Goal: Task Accomplishment & Management: Use online tool/utility

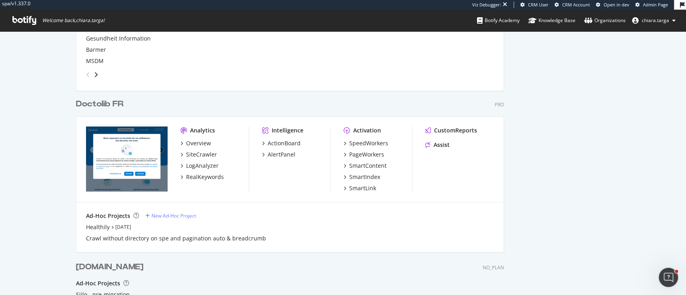
scroll to position [350, 0]
click at [195, 153] on div "SiteCrawler" at bounding box center [201, 154] width 31 height 8
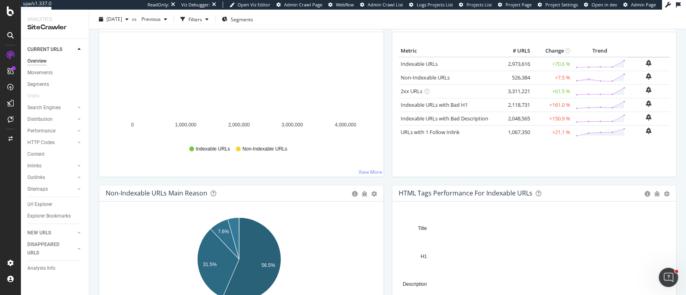
scroll to position [69, 0]
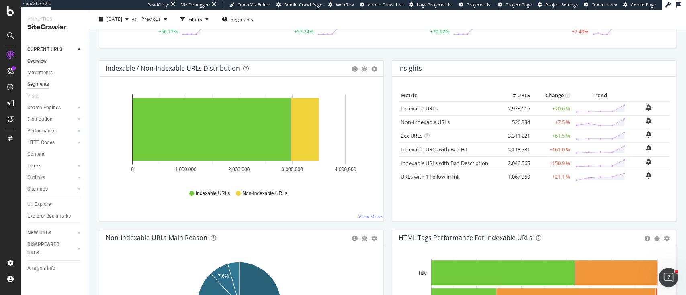
click at [37, 82] on div "Segments" at bounding box center [38, 84] width 22 height 8
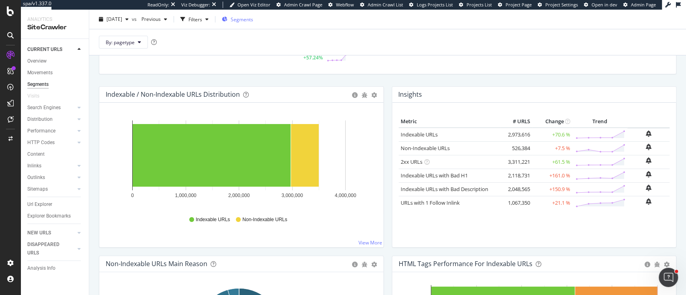
scroll to position [96, 0]
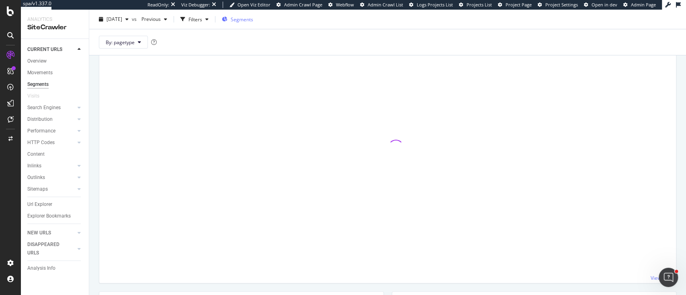
click at [251, 20] on span "Segments" at bounding box center [242, 19] width 22 height 7
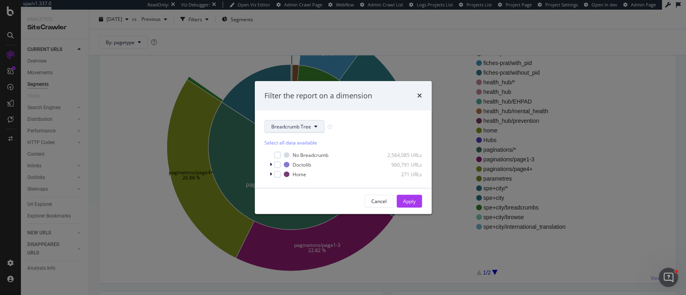
drag, startPoint x: 312, startPoint y: 127, endPoint x: 311, endPoint y: 131, distance: 4.2
click at [311, 131] on button "Breadcrumb Tree" at bounding box center [294, 126] width 60 height 13
click at [311, 129] on button "Breadcrumb Tree" at bounding box center [294, 126] width 60 height 13
click at [285, 158] on span "pagetype" at bounding box center [297, 155] width 52 height 7
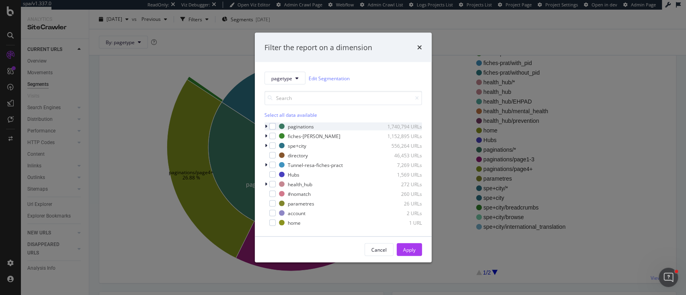
click at [265, 125] on icon "modal" at bounding box center [266, 126] width 2 height 5
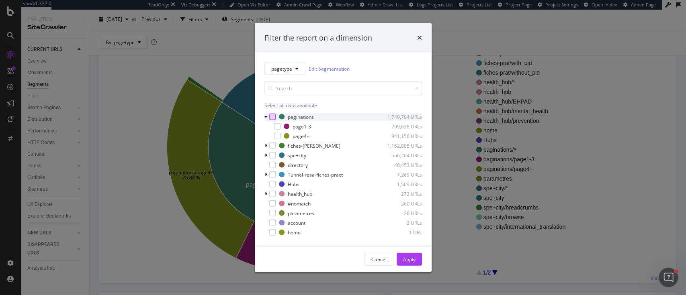
click at [271, 116] on div "modal" at bounding box center [272, 117] width 6 height 6
click at [416, 256] on button "Apply" at bounding box center [408, 259] width 25 height 13
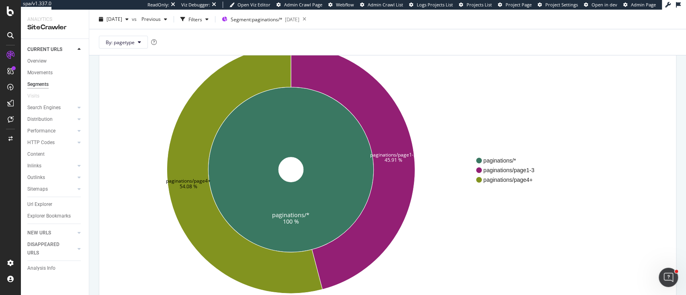
scroll to position [71, 0]
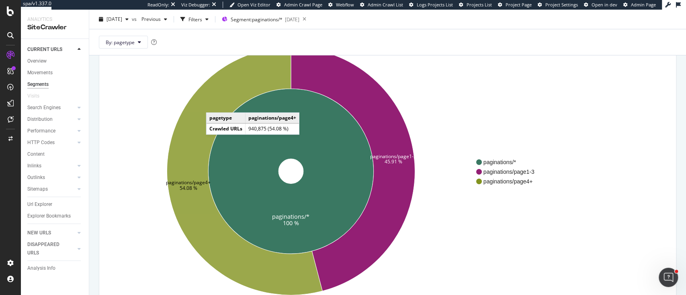
click at [214, 104] on icon at bounding box center [244, 171] width 155 height 248
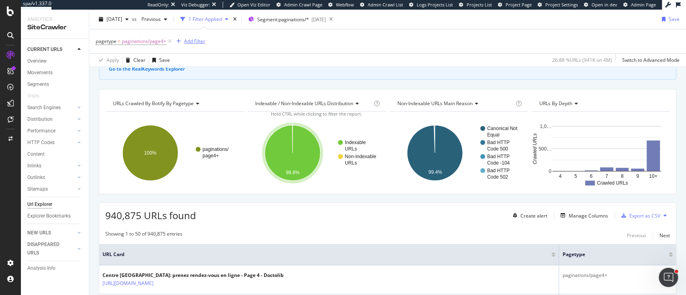
scroll to position [58, 0]
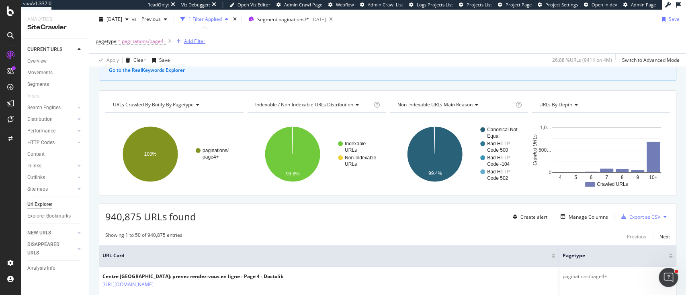
click at [192, 41] on div "Add Filter" at bounding box center [194, 41] width 21 height 7
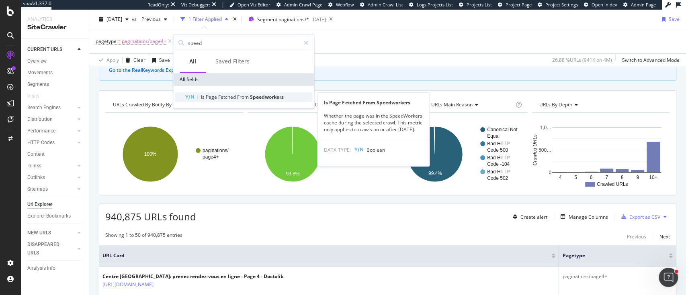
type input "speed"
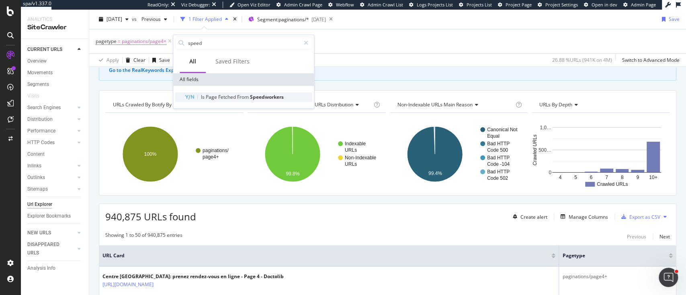
click at [212, 98] on span "Page" at bounding box center [212, 97] width 12 height 7
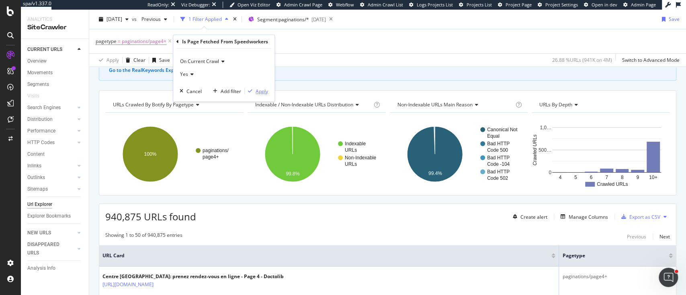
click at [261, 94] on div "Apply" at bounding box center [261, 91] width 12 height 7
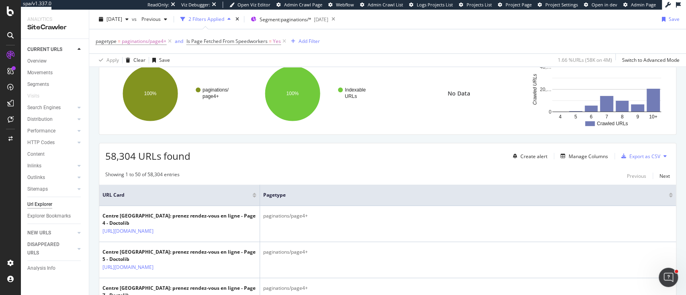
scroll to position [113, 0]
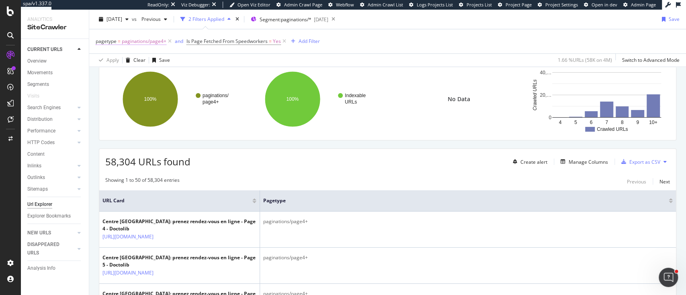
click at [137, 40] on span "paginations/page4+" at bounding box center [144, 41] width 45 height 11
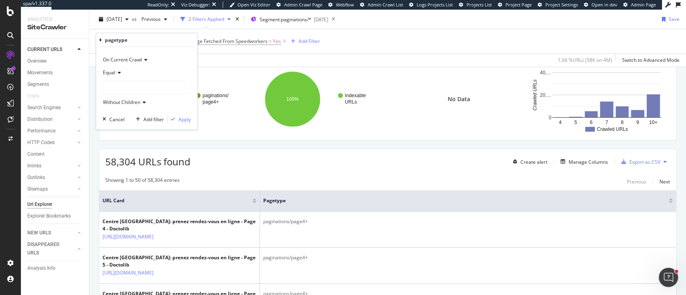
click at [123, 85] on div at bounding box center [147, 87] width 88 height 13
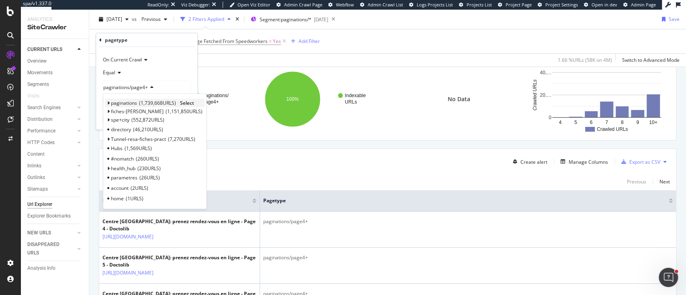
click at [189, 103] on span "Select" at bounding box center [187, 103] width 14 height 7
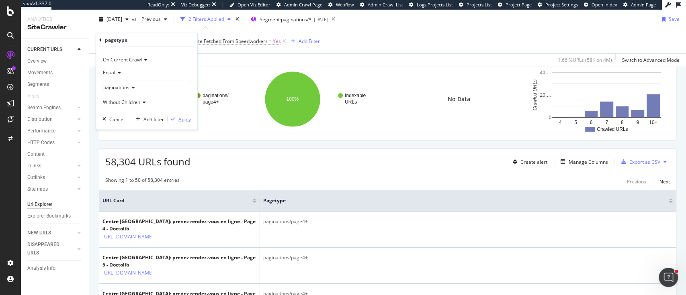
click at [179, 120] on div "Apply" at bounding box center [184, 119] width 12 height 7
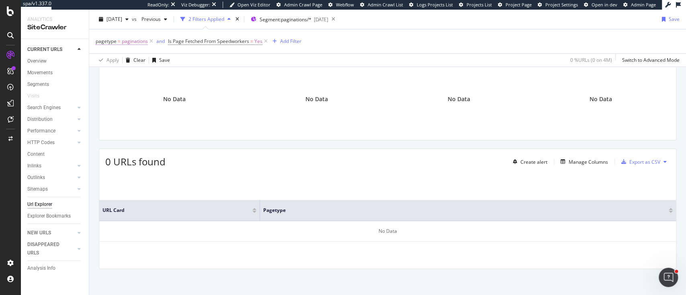
click at [138, 40] on span "paginations" at bounding box center [135, 41] width 26 height 11
click at [136, 100] on span "Without Children" at bounding box center [121, 102] width 37 height 7
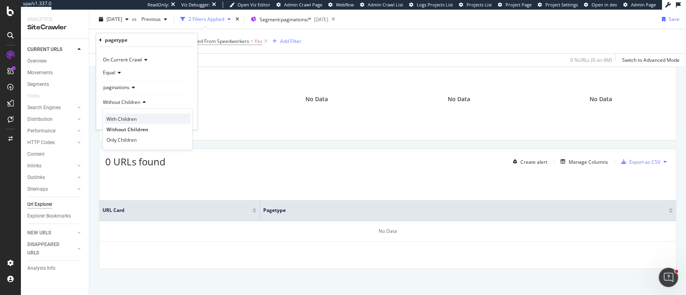
click at [135, 120] on span "With Children" at bounding box center [121, 118] width 30 height 7
click at [183, 119] on div "Apply" at bounding box center [184, 119] width 12 height 7
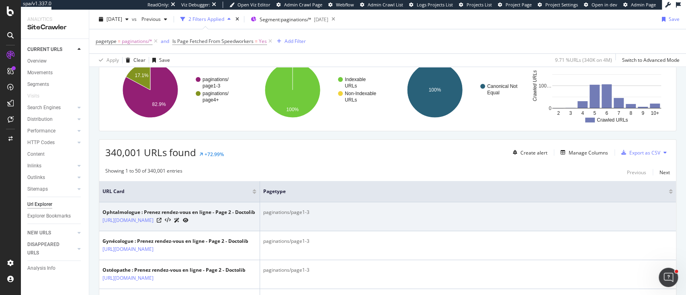
scroll to position [122, 0]
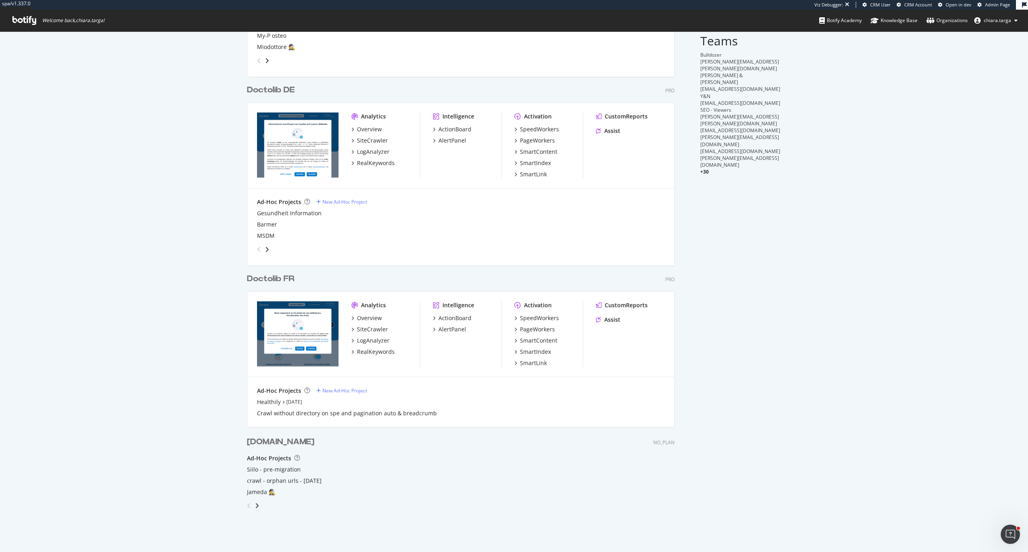
scroll to position [544, 1012]
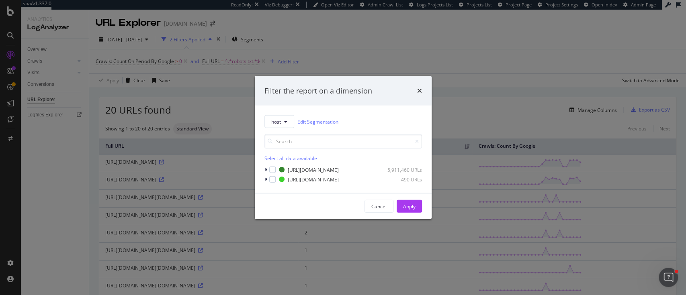
scroll to position [259, 0]
